Goal: Transaction & Acquisition: Purchase product/service

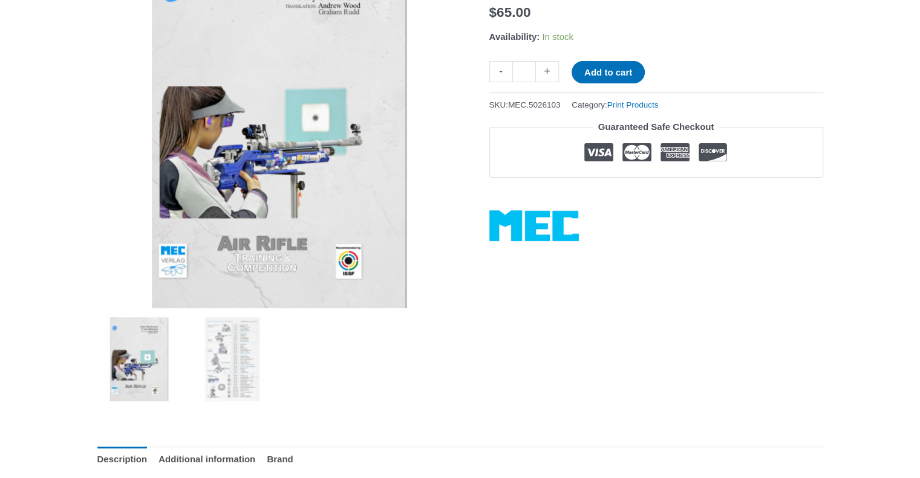
scroll to position [242, 0]
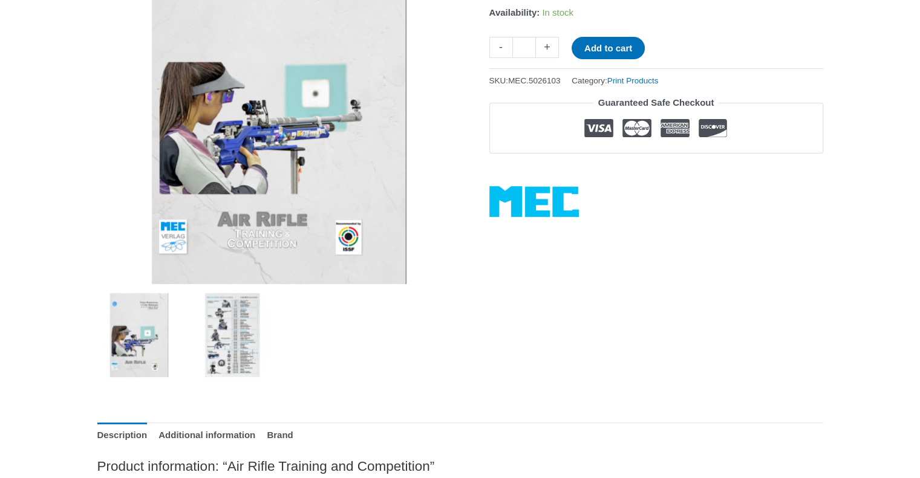
click at [217, 329] on img at bounding box center [232, 335] width 84 height 84
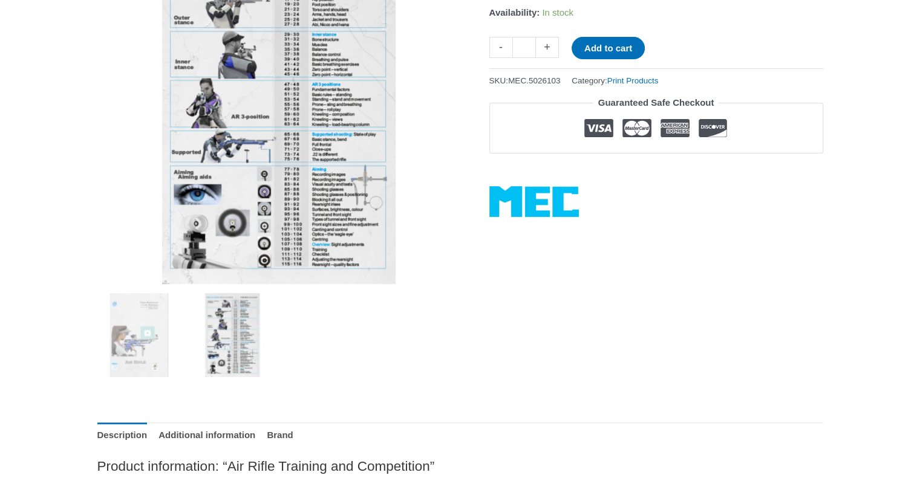
click at [261, 169] on img at bounding box center [278, 102] width 363 height 363
click at [308, 152] on img at bounding box center [278, 102] width 363 height 363
click at [156, 312] on img at bounding box center [139, 335] width 84 height 84
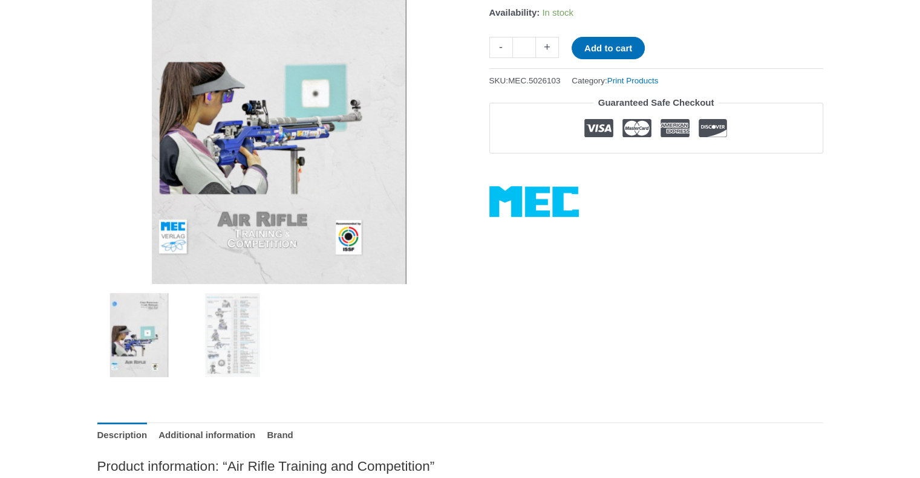
click at [266, 150] on img at bounding box center [278, 102] width 363 height 363
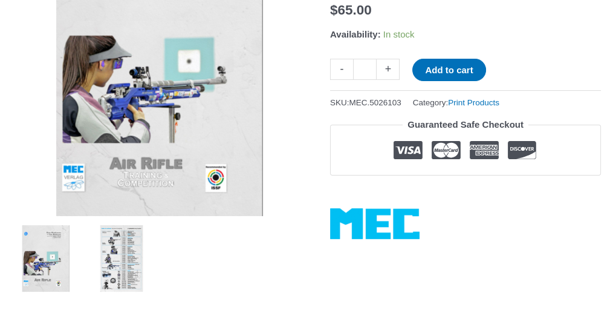
drag, startPoint x: 815, startPoint y: 5, endPoint x: 126, endPoint y: 243, distance: 729.3
click at [126, 243] on img at bounding box center [121, 258] width 67 height 67
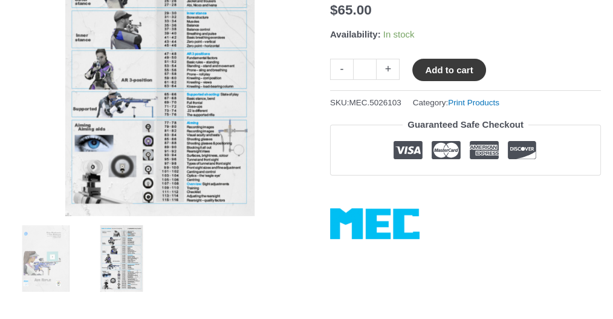
click at [464, 81] on button "Add to cart" at bounding box center [448, 70] width 73 height 22
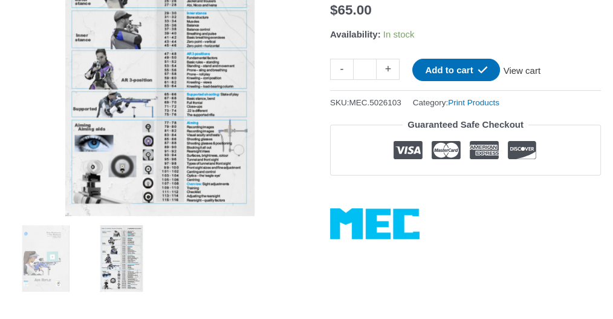
click at [543, 79] on link "View cart" at bounding box center [522, 69] width 44 height 21
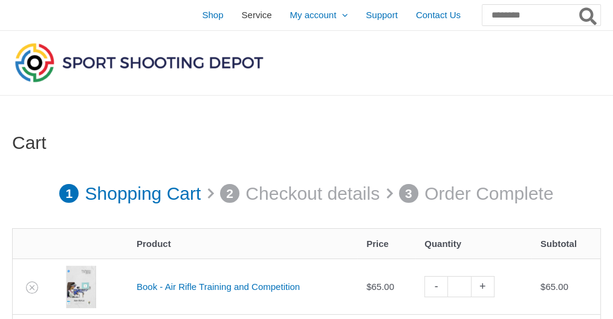
click at [242, 14] on span "Service" at bounding box center [257, 15] width 30 height 30
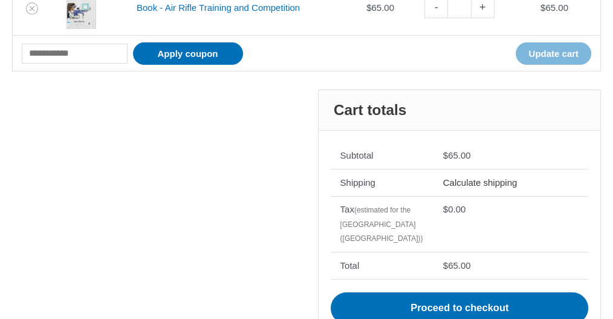
click at [486, 181] on link "Calculate shipping" at bounding box center [480, 182] width 74 height 10
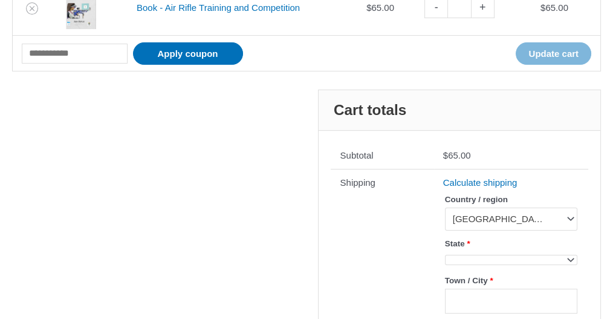
click at [569, 255] on span at bounding box center [570, 259] width 16 height 16
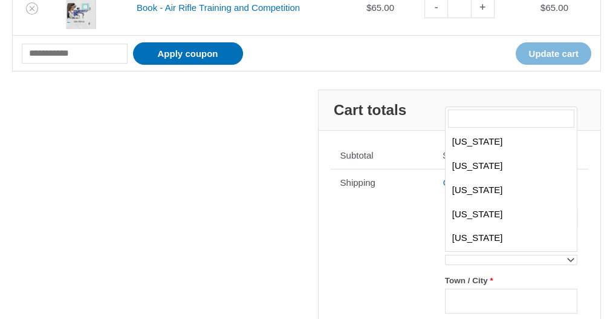
scroll to position [740, 0]
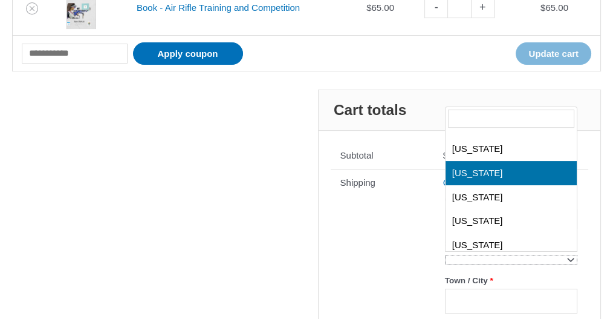
select select "**"
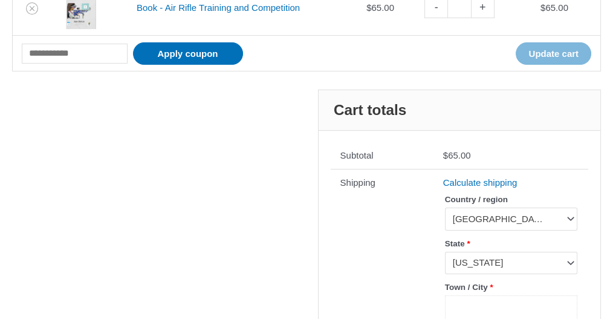
click at [489, 305] on input "Town / City *" at bounding box center [511, 307] width 132 height 25
type input "******"
type input "*****"
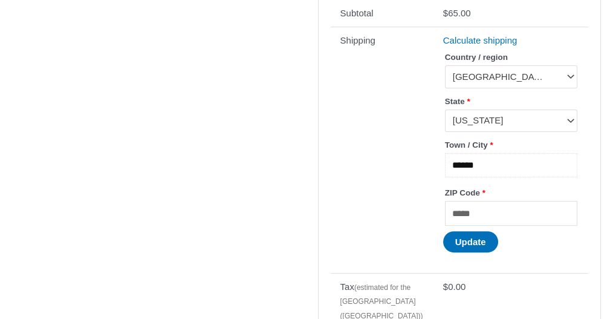
scroll to position [424, 0]
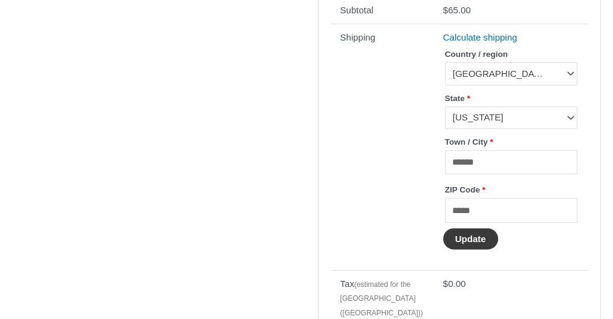
click at [472, 233] on button "Update" at bounding box center [470, 238] width 55 height 21
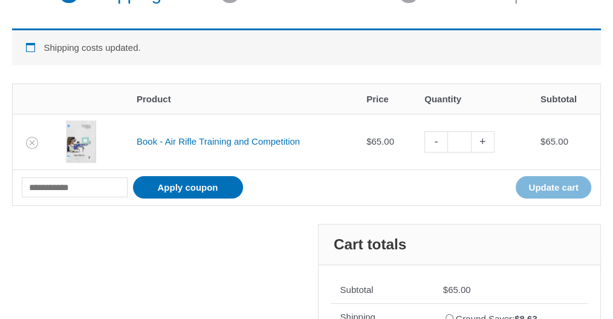
scroll to position [0, 0]
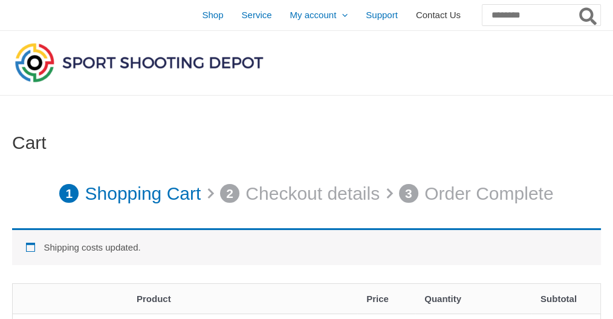
click at [416, 13] on span "Contact Us" at bounding box center [438, 15] width 45 height 30
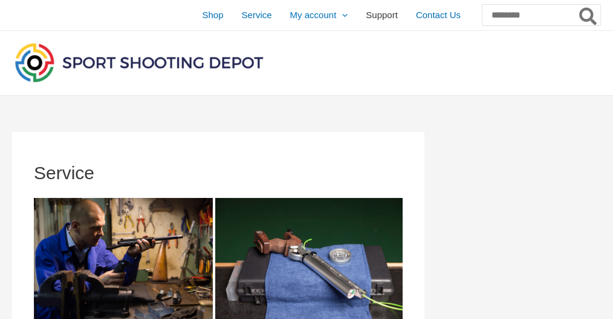
click at [366, 15] on span "Support" at bounding box center [382, 15] width 32 height 30
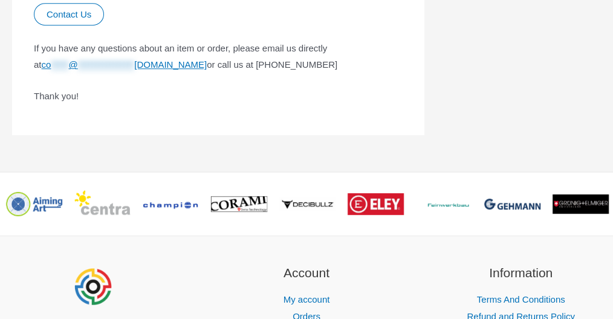
scroll to position [980, 0]
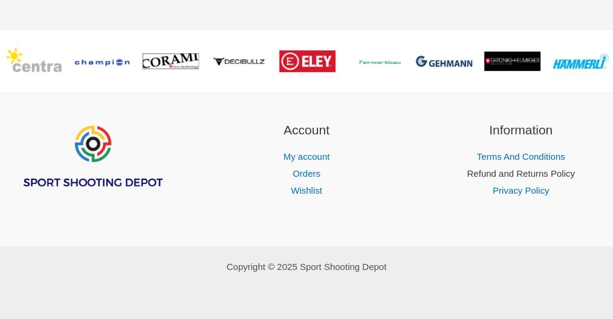
click at [519, 177] on link "Refund and Returns Policy" at bounding box center [521, 173] width 108 height 10
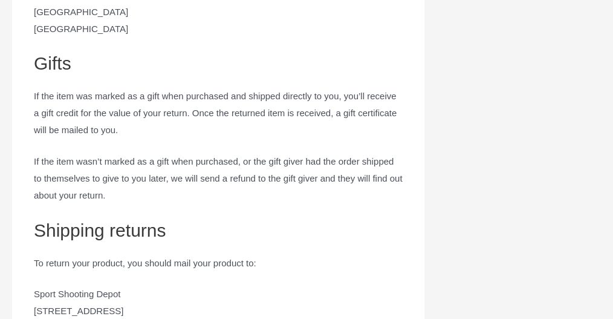
scroll to position [1394, 0]
